Goal: Information Seeking & Learning: Learn about a topic

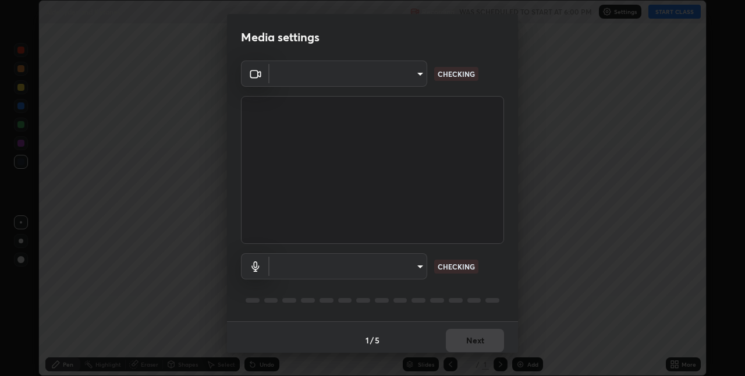
scroll to position [376, 745]
type input "60fceefa1ff133a458e9dacb52b3a7761017f46870fbbe5b76b29231bfb8dda7"
type input "communications"
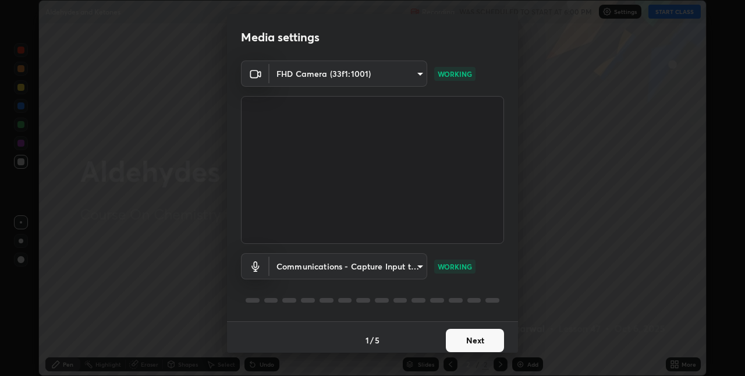
scroll to position [6, 0]
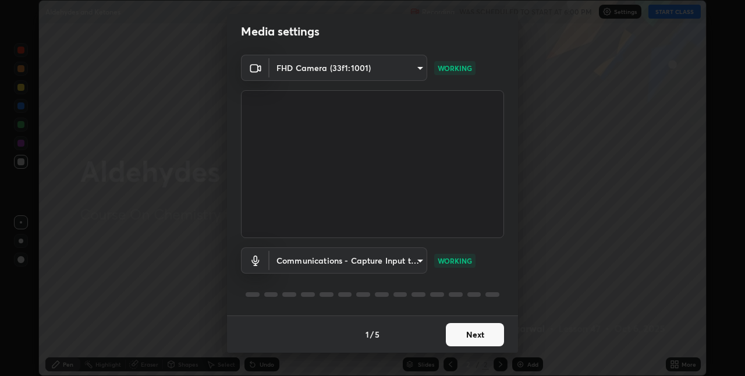
click at [479, 336] on button "Next" at bounding box center [475, 334] width 58 height 23
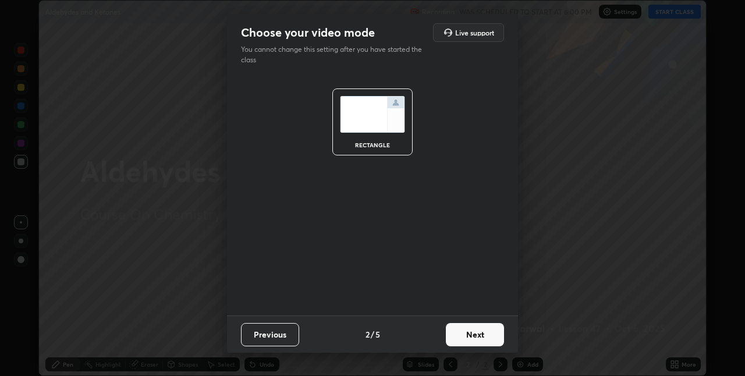
scroll to position [0, 0]
click at [479, 336] on button "Next" at bounding box center [475, 334] width 58 height 23
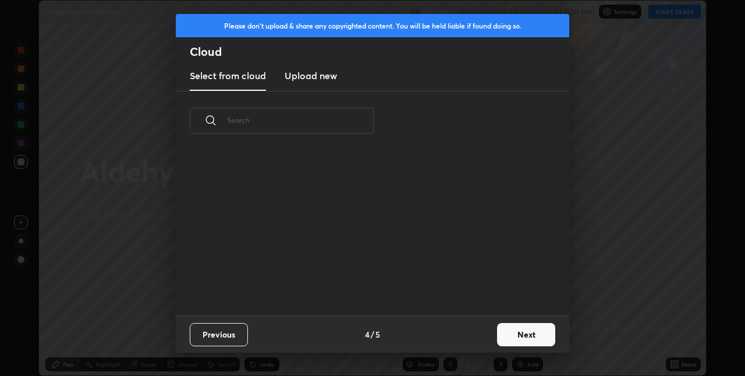
click at [483, 334] on div "Previous 4 / 5 Next" at bounding box center [372, 333] width 393 height 37
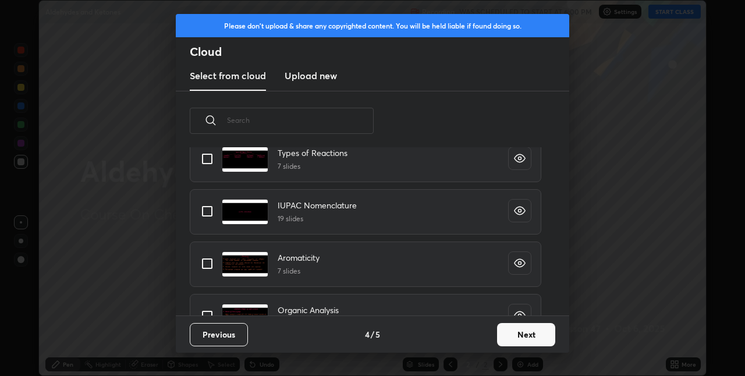
scroll to position [787, 0]
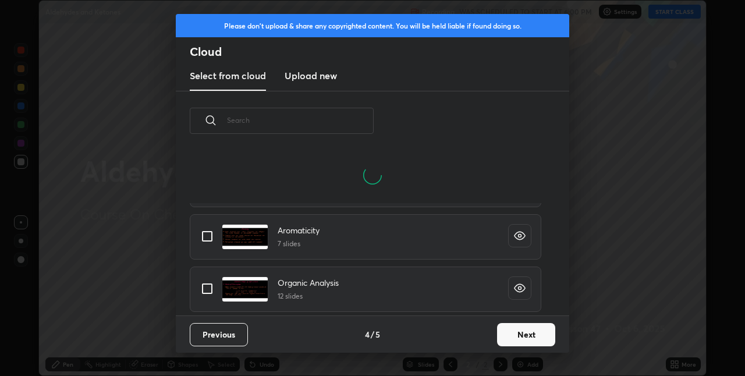
click at [529, 333] on button "Next" at bounding box center [526, 334] width 58 height 23
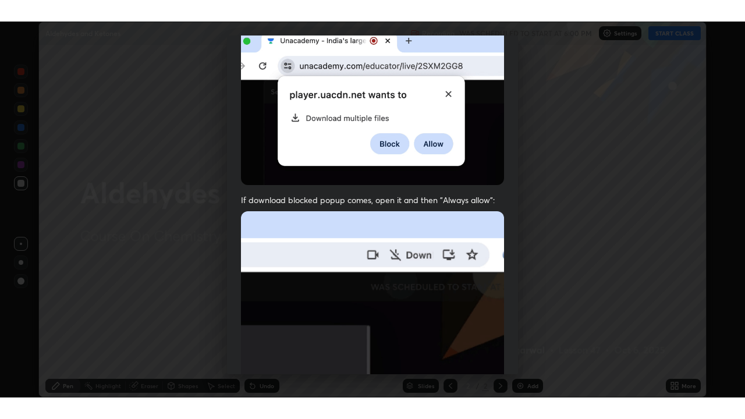
scroll to position [243, 0]
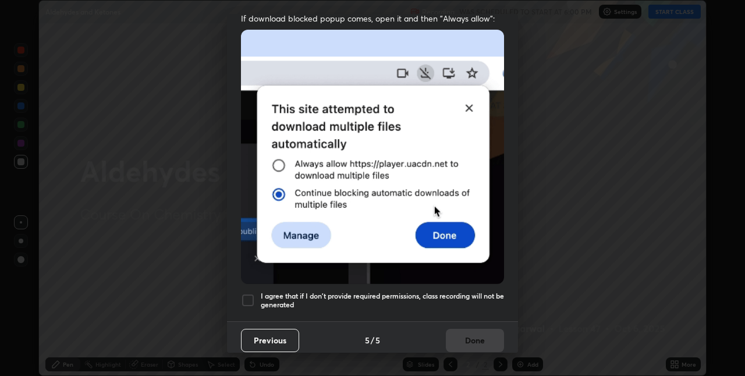
click at [476, 296] on h5 "I agree that if I don't provide required permissions, class recording will not …" at bounding box center [382, 300] width 243 height 18
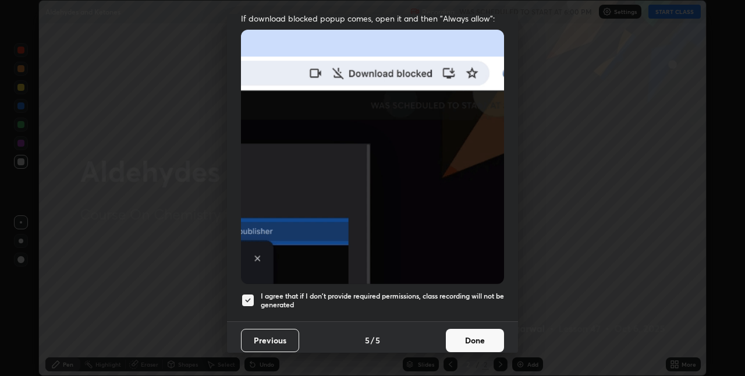
click at [486, 340] on button "Done" at bounding box center [475, 340] width 58 height 23
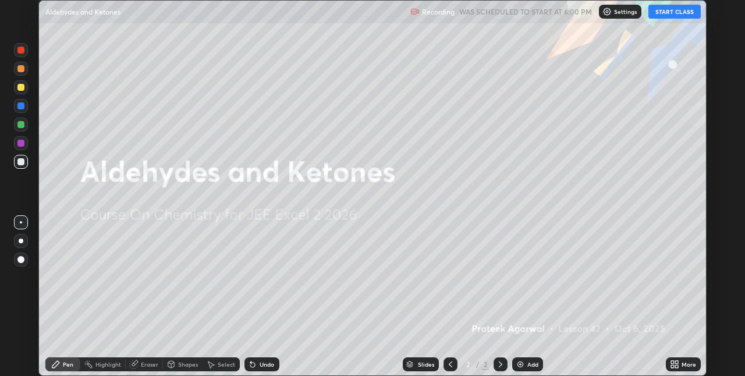
click at [666, 11] on button "START CLASS" at bounding box center [674, 12] width 52 height 14
click at [676, 365] on icon at bounding box center [676, 366] width 3 height 3
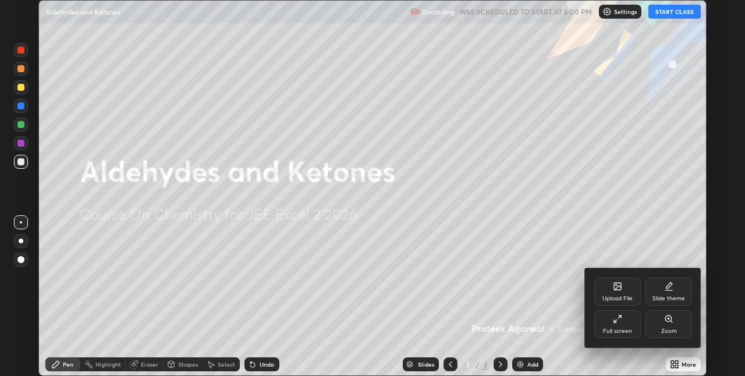
click at [629, 317] on div "Full screen" at bounding box center [617, 324] width 47 height 28
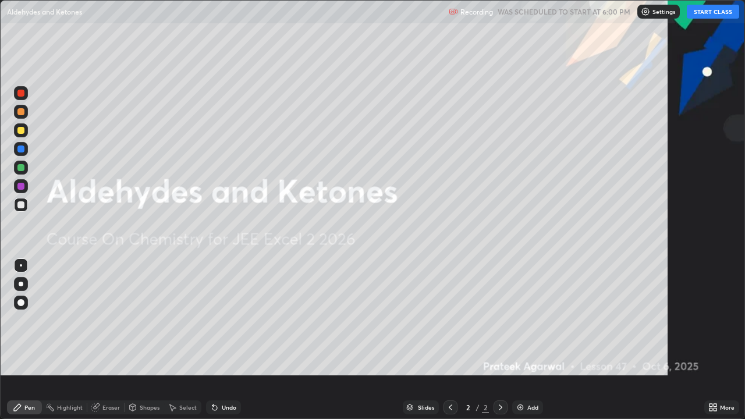
scroll to position [419, 745]
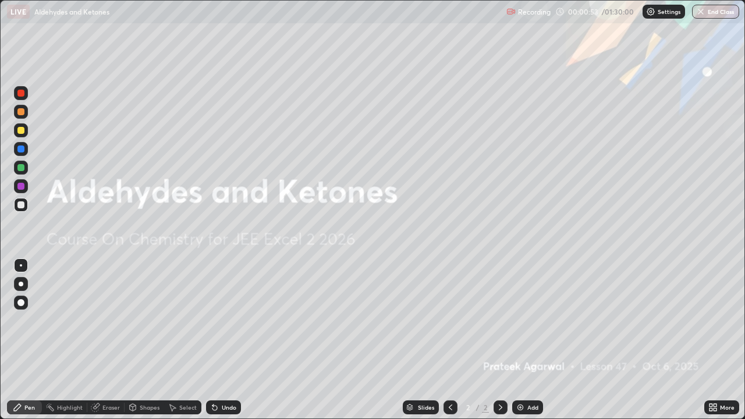
click at [530, 375] on div "Add" at bounding box center [532, 407] width 11 height 6
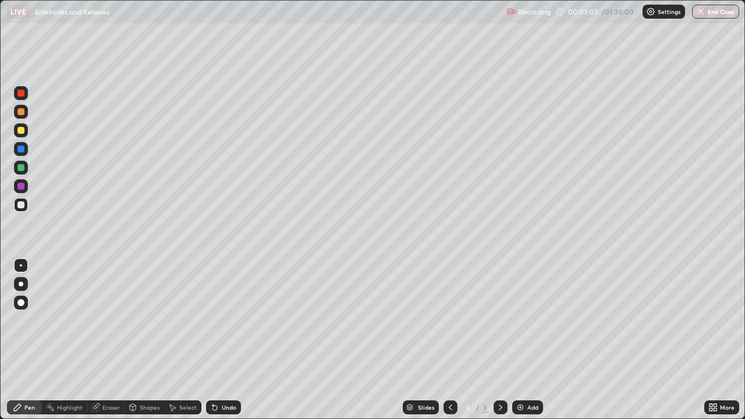
click at [519, 375] on img at bounding box center [519, 407] width 9 height 9
click at [454, 375] on div at bounding box center [450, 407] width 14 height 14
click at [449, 375] on icon at bounding box center [450, 407] width 9 height 9
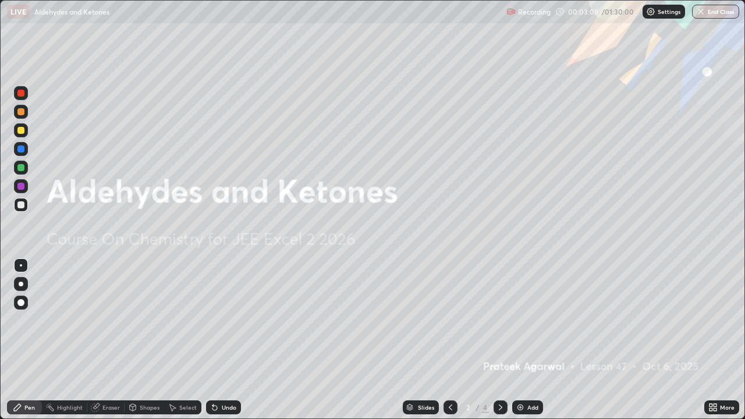
click at [500, 375] on icon at bounding box center [500, 407] width 9 height 9
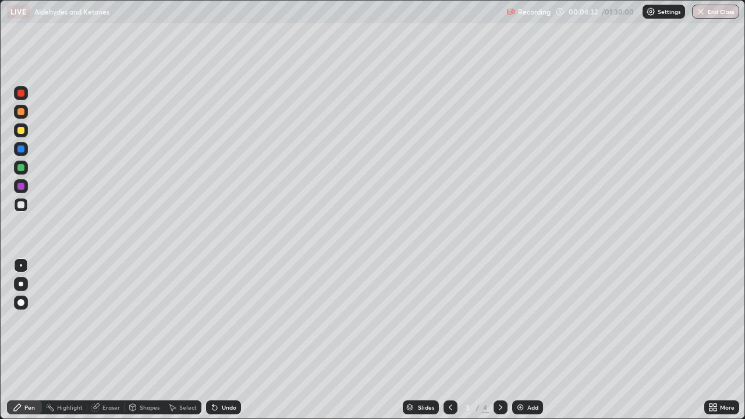
click at [227, 375] on div "Undo" at bounding box center [223, 407] width 35 height 14
click at [531, 375] on div "Add" at bounding box center [532, 407] width 11 height 6
click at [226, 375] on div "Undo" at bounding box center [229, 407] width 15 height 6
click at [501, 375] on icon at bounding box center [500, 407] width 9 height 9
click at [449, 375] on icon at bounding box center [450, 407] width 9 height 9
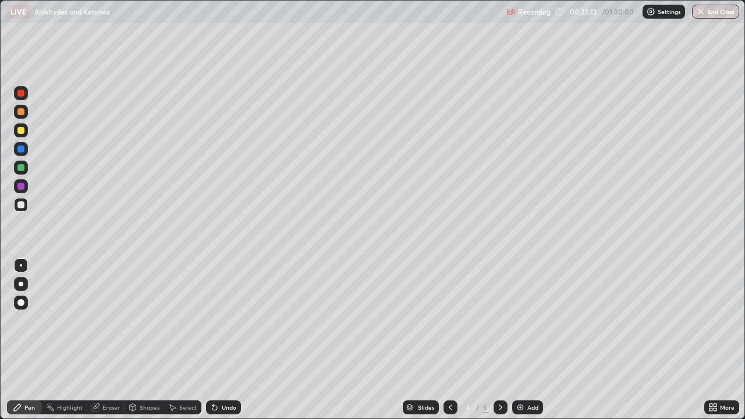
click at [503, 375] on icon at bounding box center [500, 407] width 9 height 9
click at [232, 375] on div "Undo" at bounding box center [229, 407] width 15 height 6
click at [539, 375] on div "Add" at bounding box center [527, 407] width 31 height 14
